Goal: Task Accomplishment & Management: Manage account settings

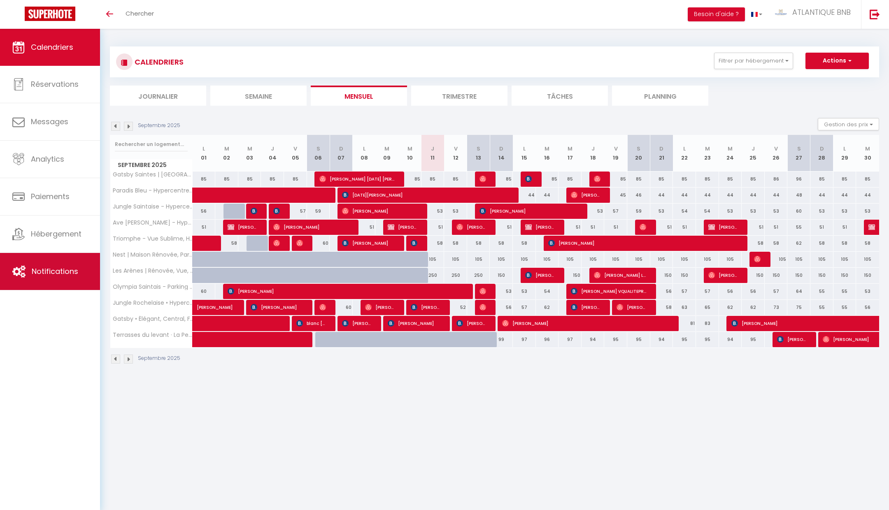
click at [61, 268] on span "Notifications" at bounding box center [55, 271] width 47 height 10
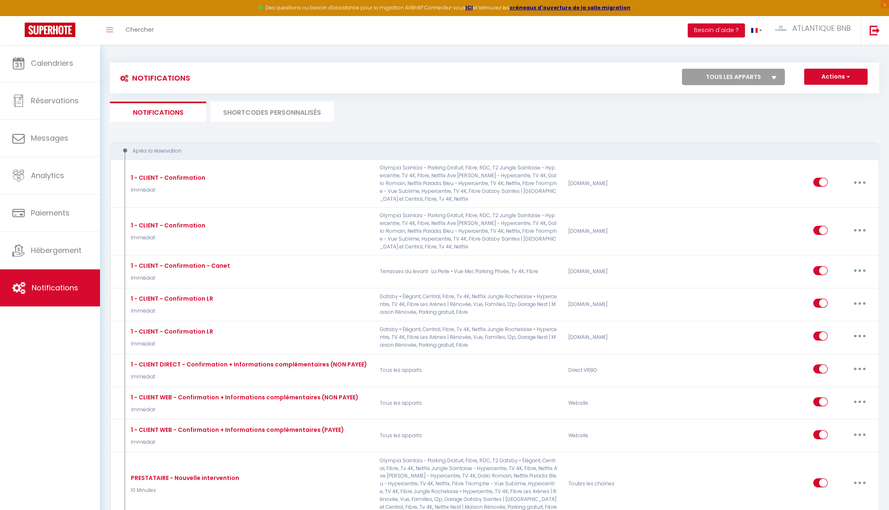
click at [275, 107] on li "SHORTCODES PERSONNALISÉS" at bounding box center [271, 112] width 123 height 20
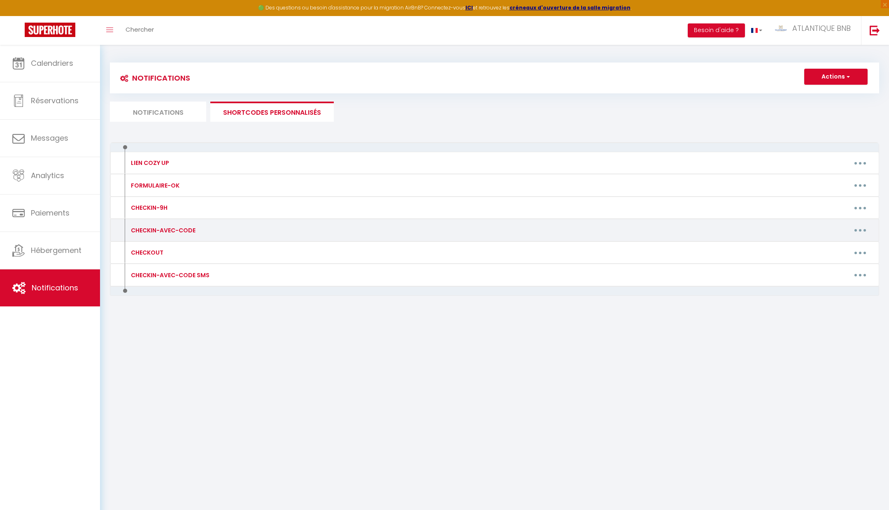
click at [858, 225] on button "button" at bounding box center [860, 230] width 23 height 13
click at [817, 249] on link "Editer" at bounding box center [838, 249] width 61 height 14
type input "CHECKIN-AVEC-CODE"
type textarea "🔑🔒 VOS INSTRUCTIONS CHECKIN : 1. Récupérer les clés XXXXXX 2. Passez le badge d…"
type textarea "🔑🔒 VOS INSTRUCTIONS CHECKIN : 1. Ouvrir la protection et rentrer le code (2703)…"
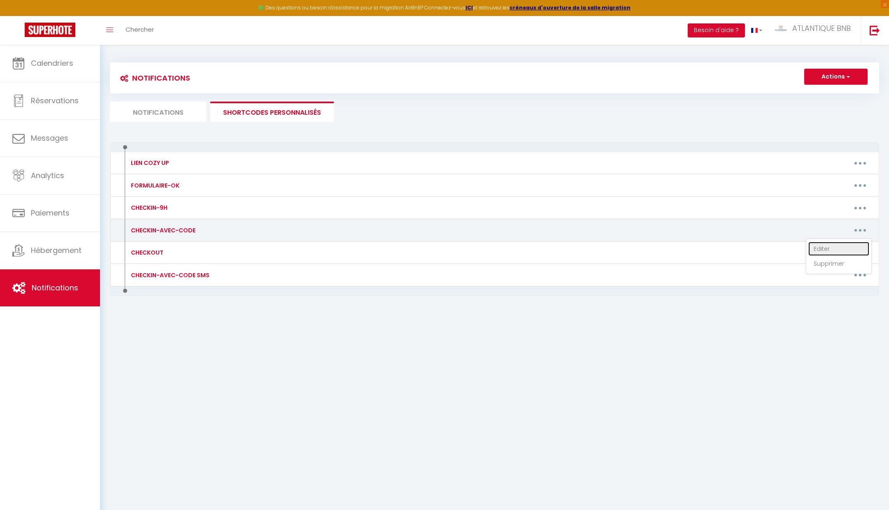
type textarea "🔑🔒 VOS INSTRUCTIONS CHECKIN : 1. Ouvrir la boite aux lettres avec le code 7777 …"
type textarea "🔑🔒 VOS INSTRUCTIONS CHECKIN : 1. Le code de la porte de l'immeuble est : 1407 2…"
type textarea "🔑🔒 VOS INSTRUCTIONS CHECKIN : 1. Ouvrir la boite aux lettres avec le code 7777 …"
type textarea "🔑🔒 VOS INSTRUCTIONS CHECKIN : 1. Ouvrir la protection et rentrer le code (1001)…"
type textarea "🔑🔒 VOS INSTRUCTIONS CHECKIN : 1. Ouvrir la protection et rentrer le code (1503)…"
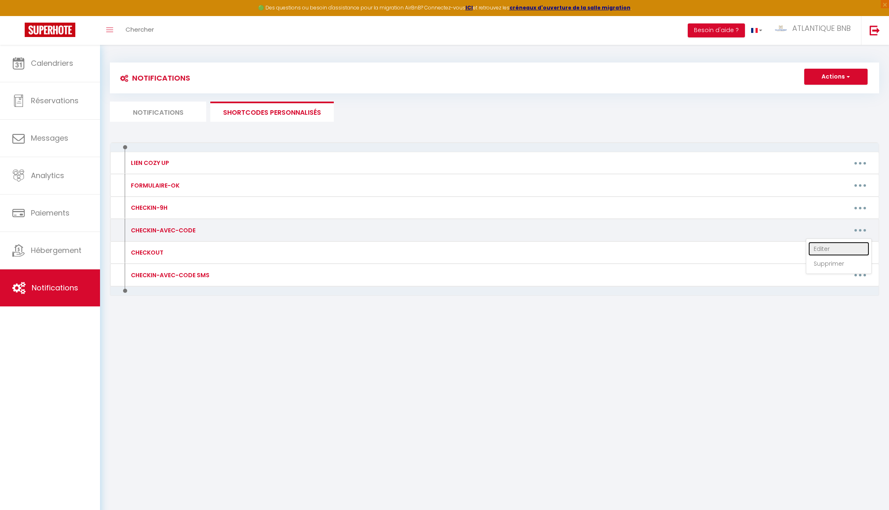
type textarea "🔑🔒 VOS INSTRUCTIONS CHECKIN : 1. Ouvrir la protection et rentrer le code (0525)…"
type textarea "VOS INSTRUCTIONS CHECKIN : 1. Ouvrir la protection et rentrer le code (0525) 2.…"
type textarea "🔑🔒 VOS INSTRUCTIONS CHECKIN : 1. Ouvrir la protection et rentrer le code (1503)…"
type textarea "🔑🔒 VOS INSTRUCTIONS CHECKIN : 1. Ouvrir la protection et rentrer le code (1001)…"
type textarea "🔑🔒 VOS INSTRUCTIONS CHECKIN : 1. Arrivé en présentiel obligatoire de 15h à 19h …"
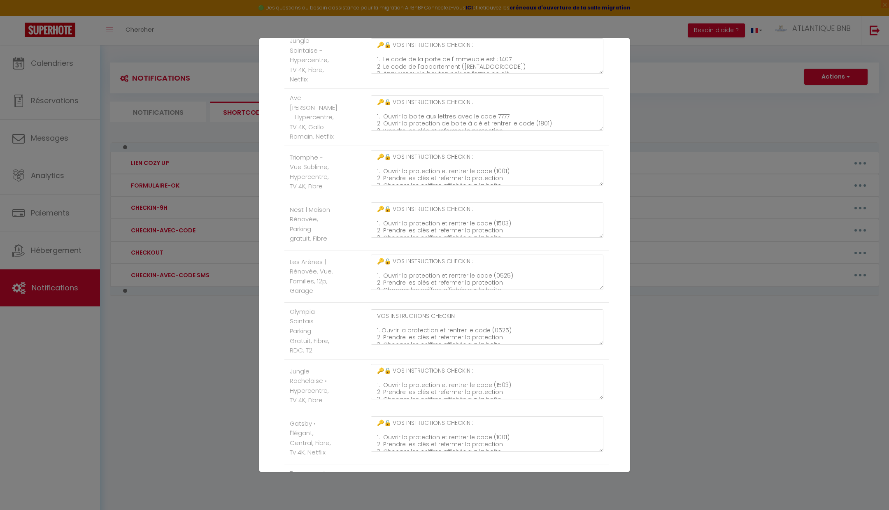
scroll to position [314, 0]
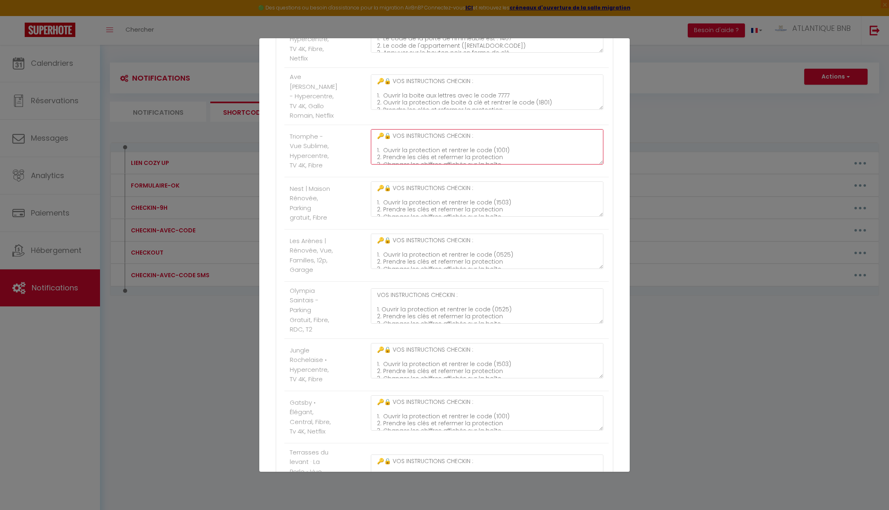
click at [501, 152] on textarea "🔑🔒 VOS INSTRUCTIONS CHECKIN : 1. Ouvrir la protection et rentrer le code (1001)…" at bounding box center [487, 146] width 233 height 35
type textarea "1001"
click at [501, 152] on textarea "🔑🔒 VOS INSTRUCTIONS CHECKIN : 1. Ouvrir la protection et rentrer le code (1001)…" at bounding box center [487, 146] width 233 height 35
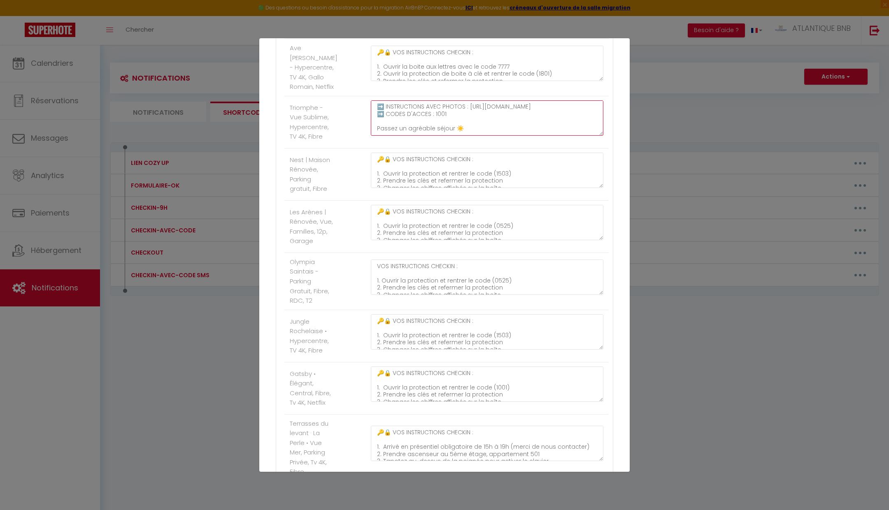
scroll to position [79, 0]
click at [440, 115] on textarea "🔑🔒 VOS INSTRUCTIONS CHECKIN : 1. Ouvrir la protection et rentrer le code (0525)…" at bounding box center [487, 117] width 233 height 35
click at [439, 119] on textarea "🔑🔒 VOS INSTRUCTIONS CHECKIN : 1. Ouvrir la protection et rentrer le code (0525)…" at bounding box center [487, 117] width 233 height 35
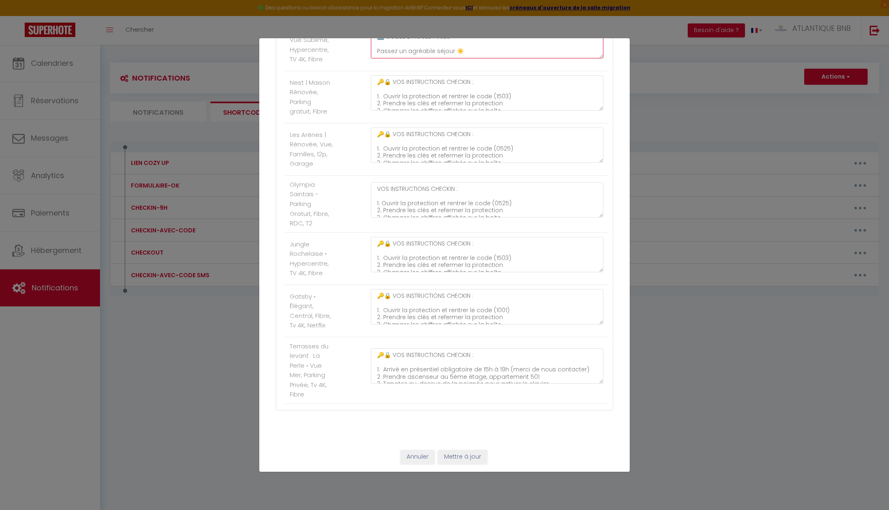
type textarea "🔑🔒 VOS INSTRUCTIONS CHECKIN : 1. Ouvrir la protection et rentrer le code (0525)…"
click at [476, 459] on button "Mettre à jour" at bounding box center [462, 457] width 49 height 14
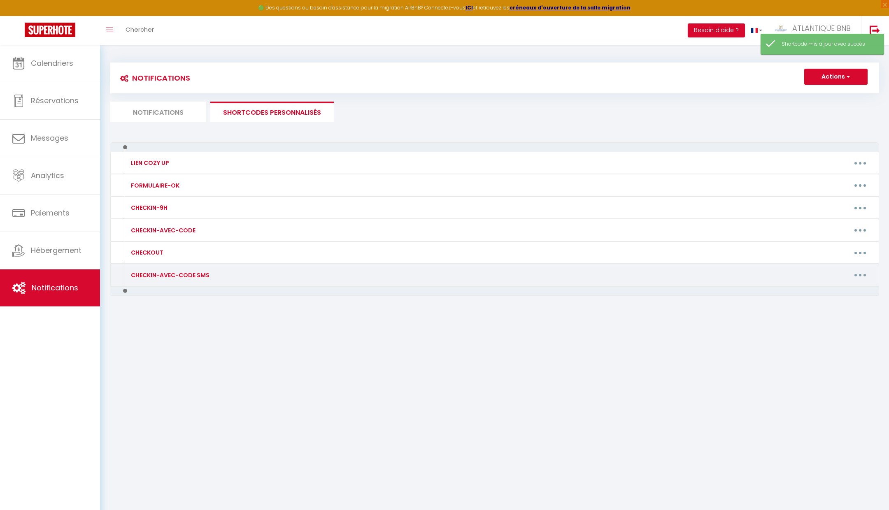
click at [863, 273] on button "button" at bounding box center [860, 275] width 23 height 13
click at [845, 287] on link "Editer" at bounding box center [838, 294] width 61 height 14
type input "CHECKIN-AVEC-CODE SMS"
type textarea "🔑🔒 VOS INSTRUCTIONS CHECKIN : 1. Récupérer les clés XXXXXX 2. Passez le badge d…"
type textarea "VOS INSTRUCTIONS CHECKIN : 1. Ouvrir la protection et rentrer le code (2703) 2.…"
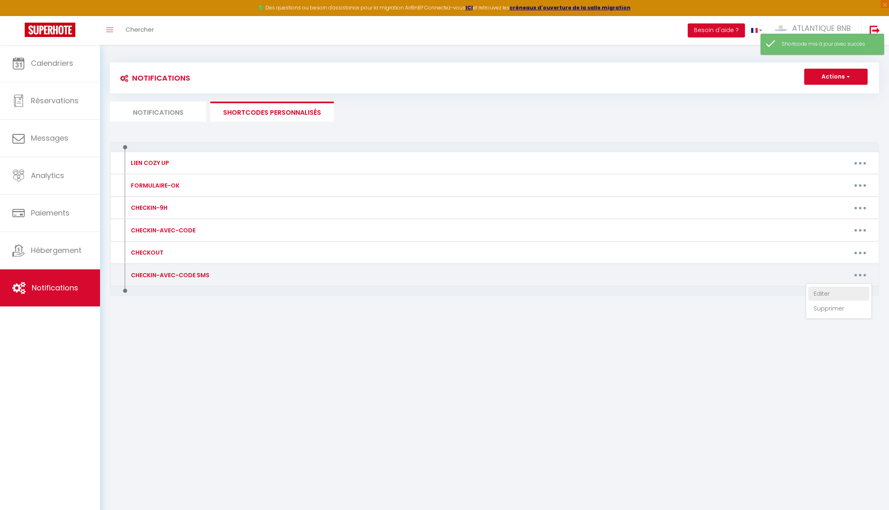
type textarea "VOS INSTRUCTIONS CHECKIN : 1. Ouvrir la boite aux lettres avec le code 7777 2. …"
type textarea "VOS INSTRUCTIONS CHECKIN : 1. Le code de la porte de l'immeuble est : 1407 2. L…"
type textarea "VOS INSTRUCTIONS CHECKIN : 1. Ouvrir la boite aux lettres avec le code 7777 2. …"
type textarea "VOS INSTRUCTIONS CHECKIN : 1. Ouvrir la protection et rentrer le code (1001) 2.…"
type textarea "🔑🔒 VOS INSTRUCTIONS CHECKIN : 1. Ouvrir la protection et rentrer le code (1503)…"
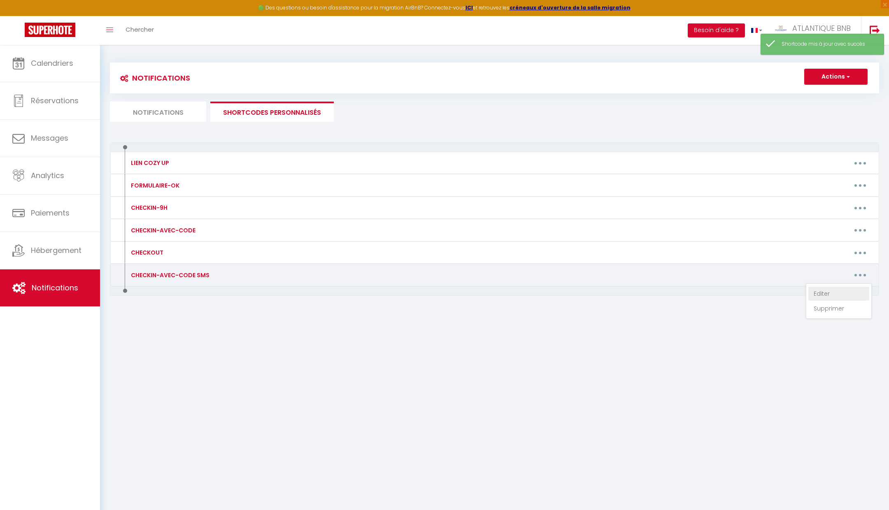
type textarea "🔑🔒 VOS INSTRUCTIONS CHECKIN : 1. Ouvrir la protection et rentrer le code (0525)…"
type textarea "VOS INSTRUCTIONS CHECKIN : 1. Ouvrir la protection et rentrer le code (0525) 2.…"
type textarea "VOS INSTRUCTIONS CHECKIN : 1. Ouvrir la protection et rentrer le code (1503) 2.…"
type textarea "VOS INSTRUCTIONS CHECKIN : 1. Ouvrir la protection et rentrer le code (1001) 2.…"
type textarea "🔑🔒 VOS INSTRUCTIONS CHECKIN : 1. Arrivé en présentiel obligatoire de 15h à 19h …"
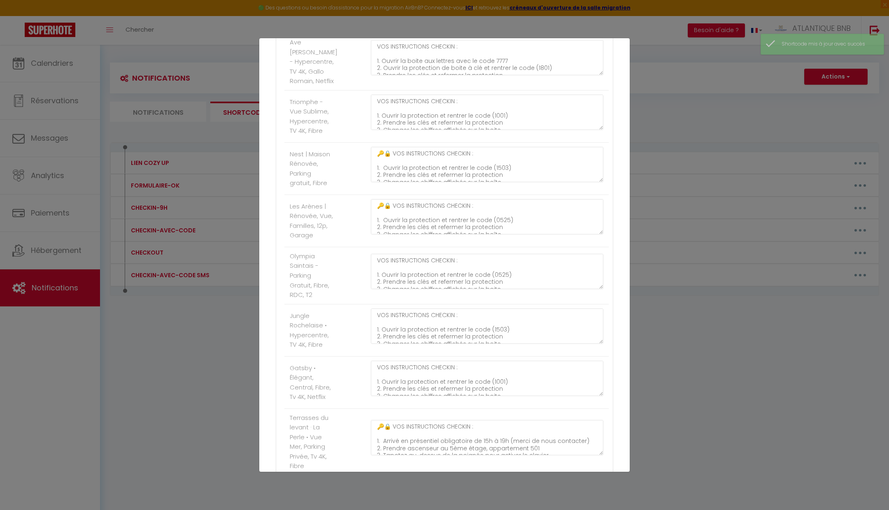
scroll to position [337, 0]
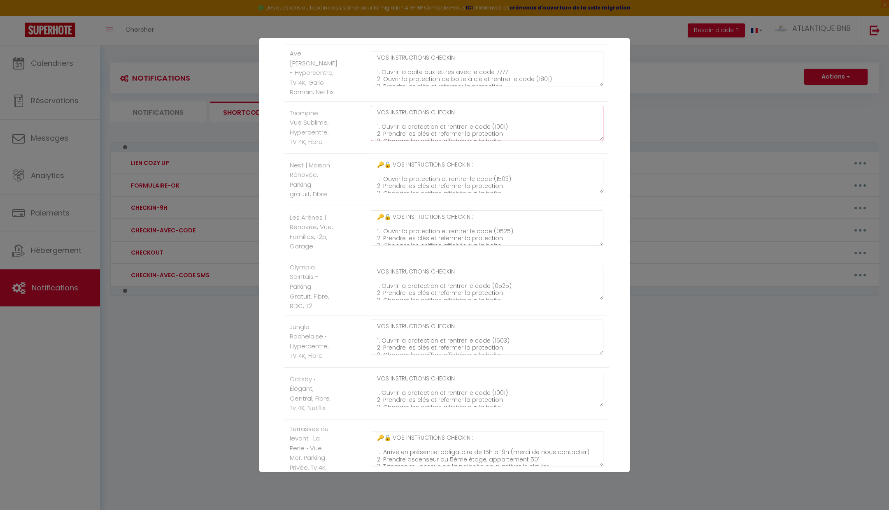
click at [493, 132] on textarea "VOS INSTRUCTIONS CHECKIN : 1. Ouvrir la protection et rentrer le code (1001) 2.…" at bounding box center [487, 123] width 233 height 35
click at [431, 123] on textarea "VOS INSTRUCTIONS CHECKIN : 1. Ouvrir la protection et rentrer le code (0525) 2.…" at bounding box center [487, 123] width 233 height 35
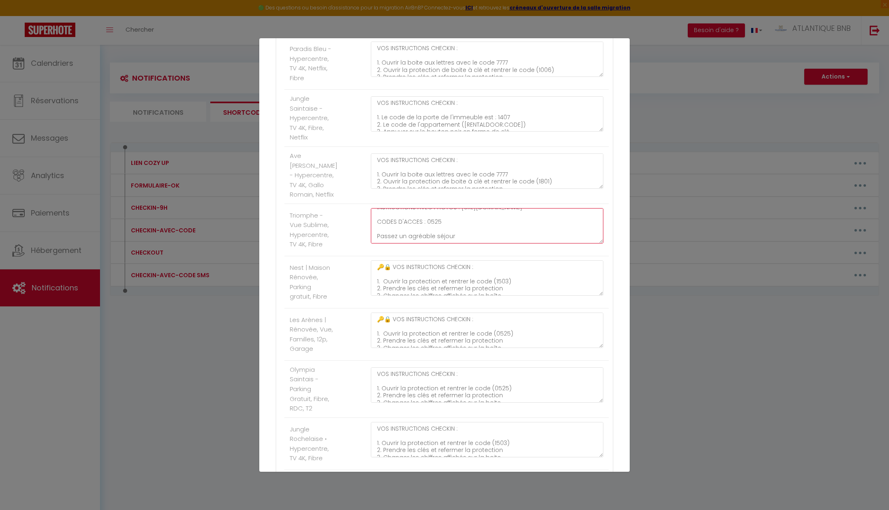
scroll to position [420, 0]
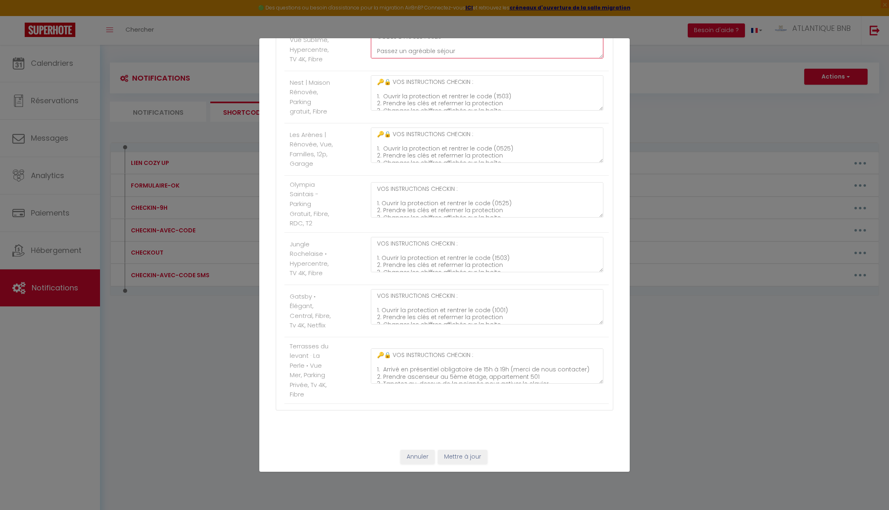
type textarea "VOS INSTRUCTIONS CHECKIN : 1. Ouvrir la protection et rentrer le code (0525) 2.…"
click at [460, 456] on button "Mettre à jour" at bounding box center [462, 457] width 49 height 14
